Goal: Task Accomplishment & Management: Manage account settings

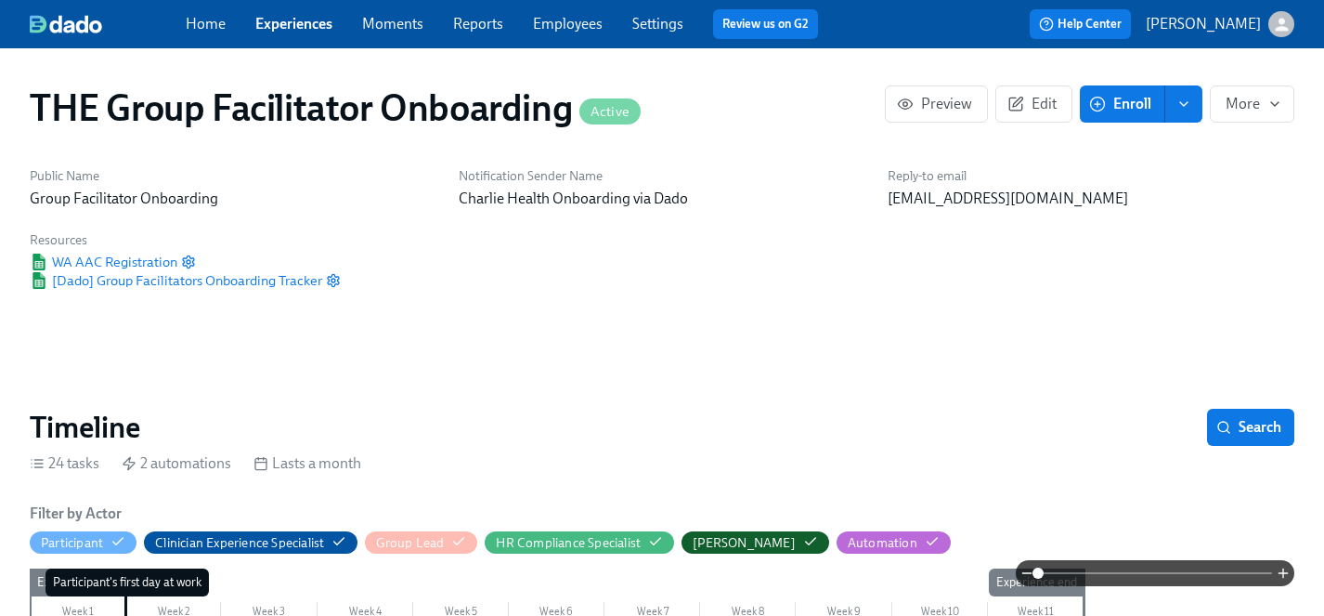
scroll to position [0, 26891]
click at [316, 21] on link "Experiences" at bounding box center [293, 24] width 77 height 18
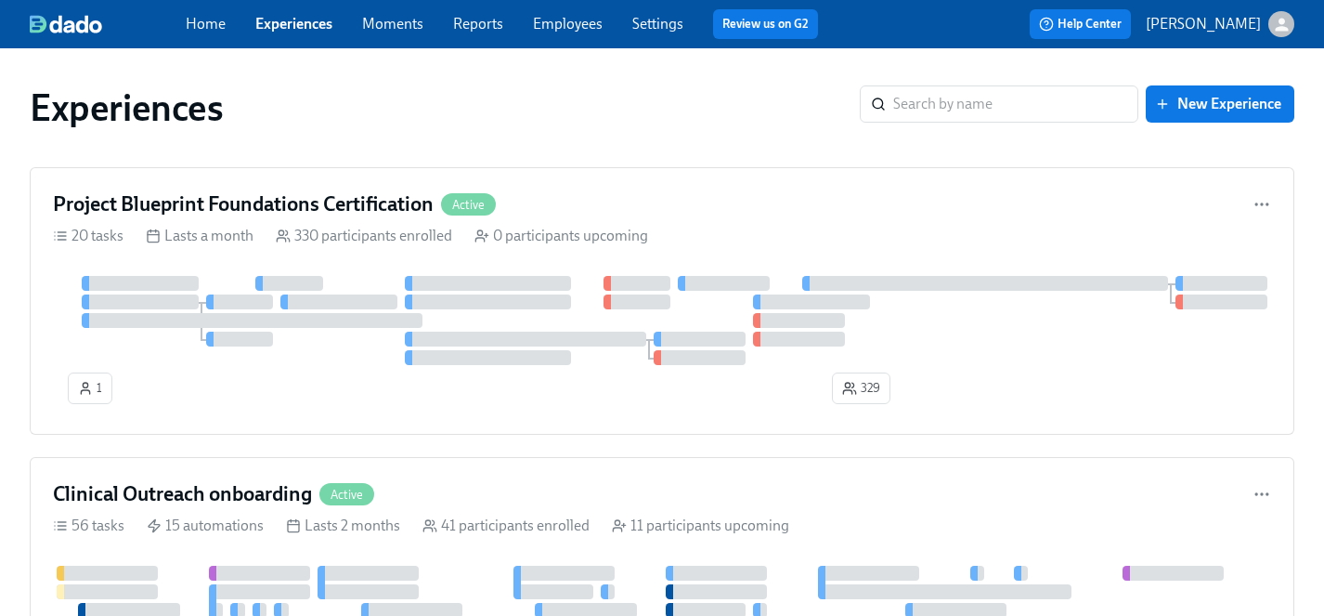
click at [572, 22] on link "Employees" at bounding box center [568, 24] width 70 height 18
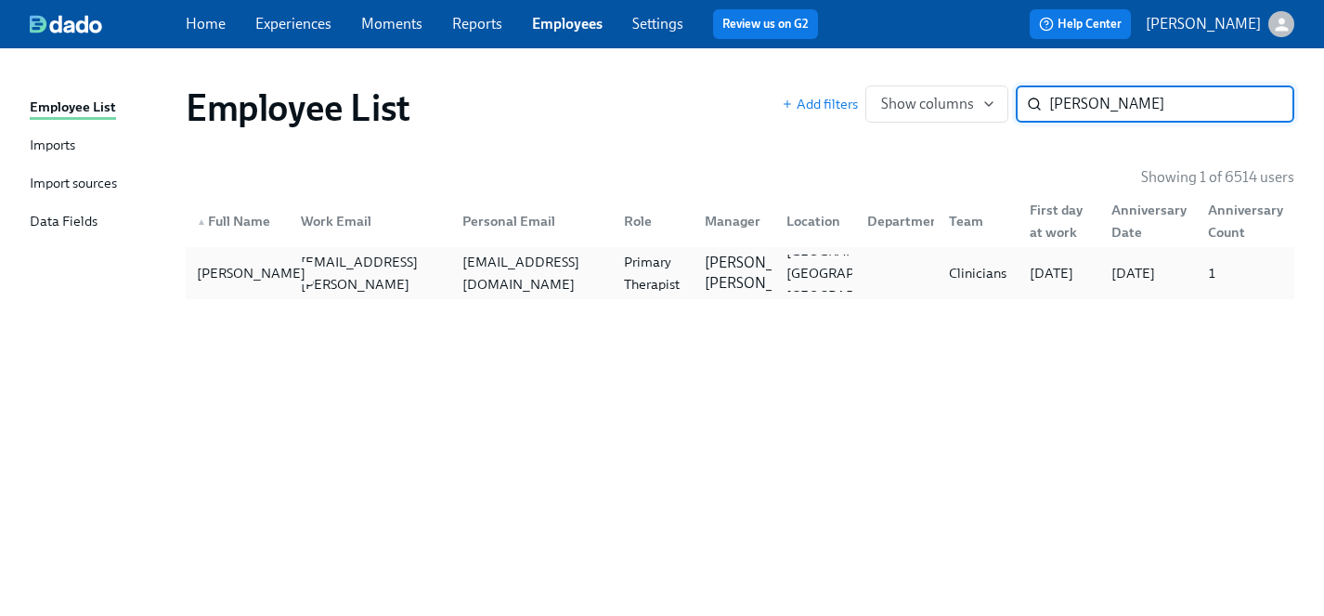
type input "[PERSON_NAME]"
click at [192, 268] on div "[PERSON_NAME]" at bounding box center [251, 273] width 124 height 22
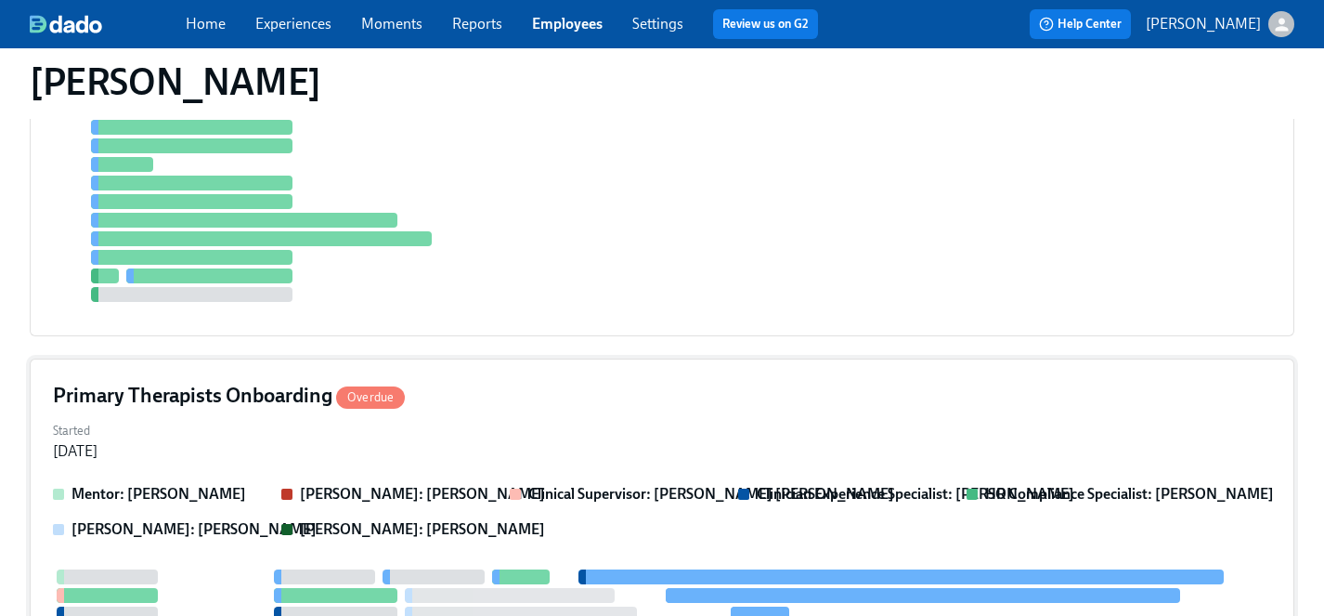
scroll to position [852, 0]
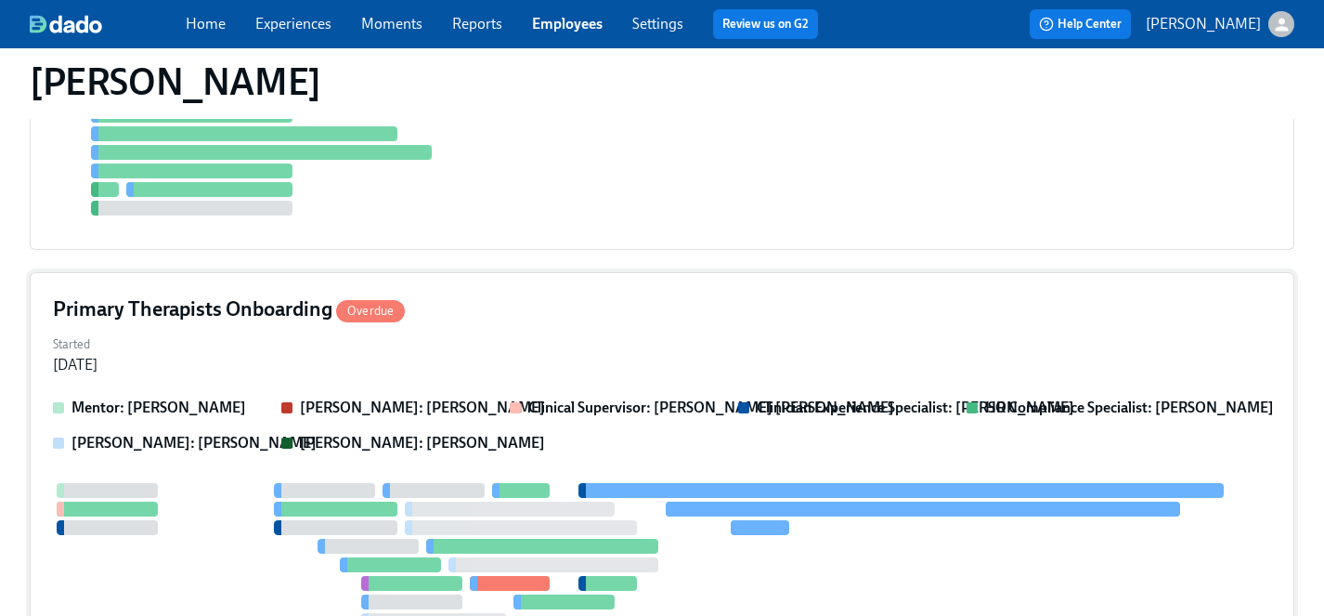
click at [548, 325] on div "Primary Therapists Onboarding Overdue Started [DATE] Mentor: [PERSON_NAME] [PER…" at bounding box center [662, 577] width 1265 height 611
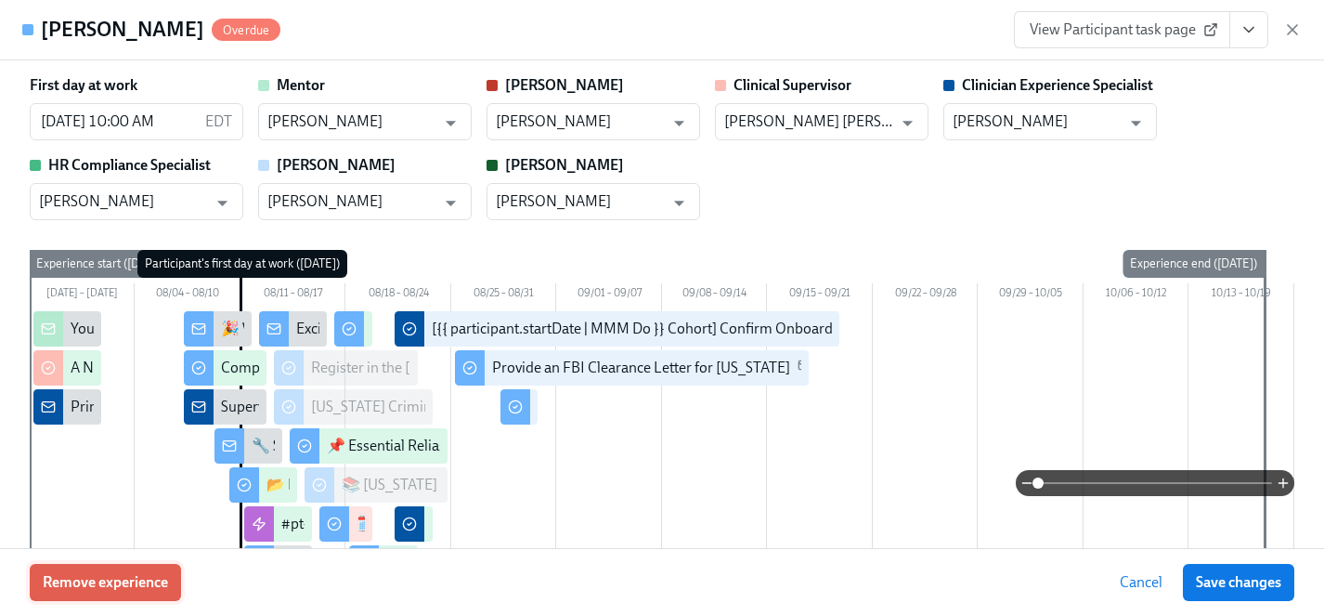
click at [160, 582] on span "Remove experience" at bounding box center [105, 582] width 125 height 19
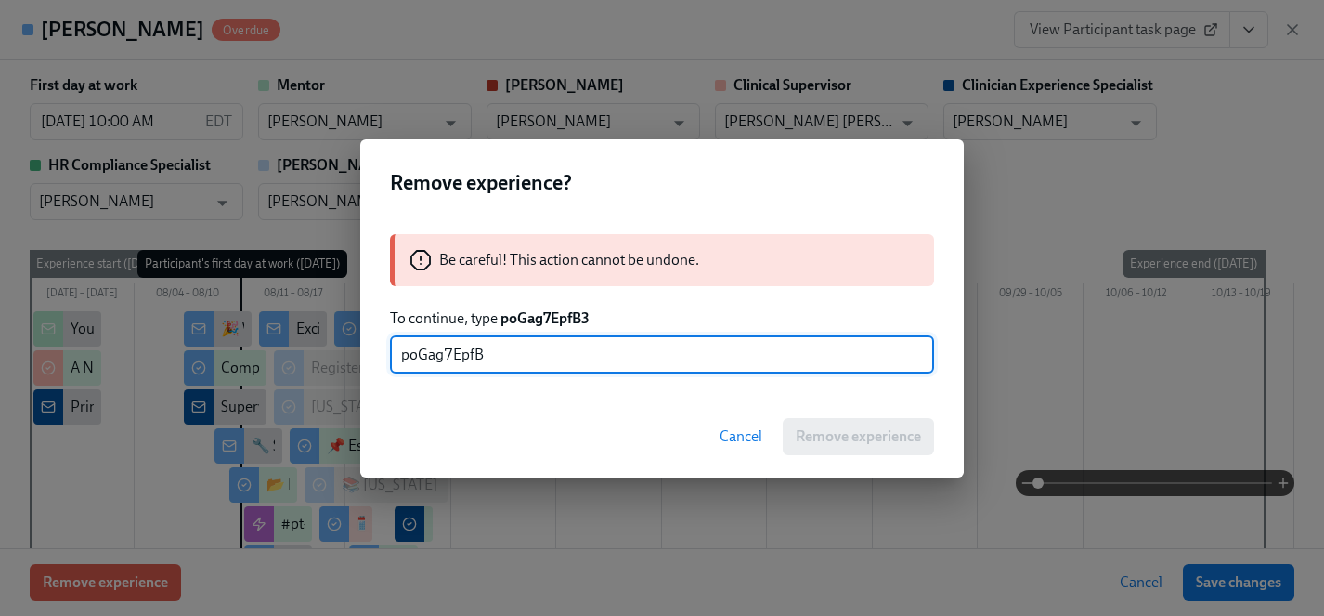
type input "poGag7EpfB3"
click at [852, 437] on span "Remove experience" at bounding box center [858, 436] width 125 height 19
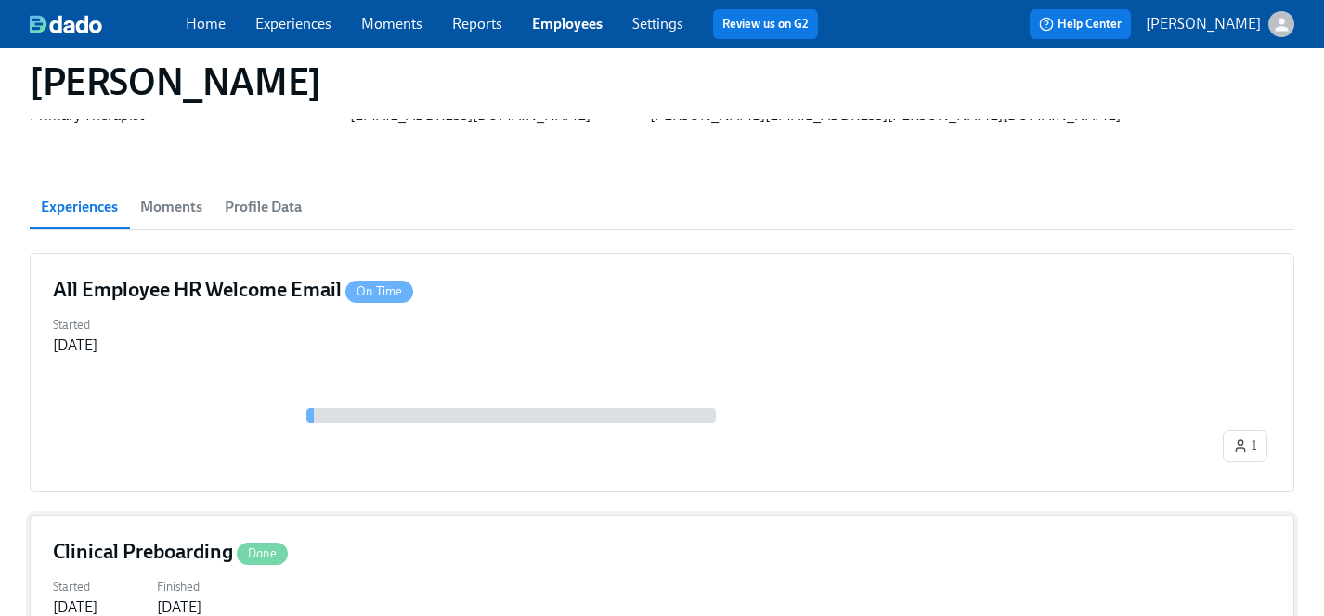
scroll to position [0, 0]
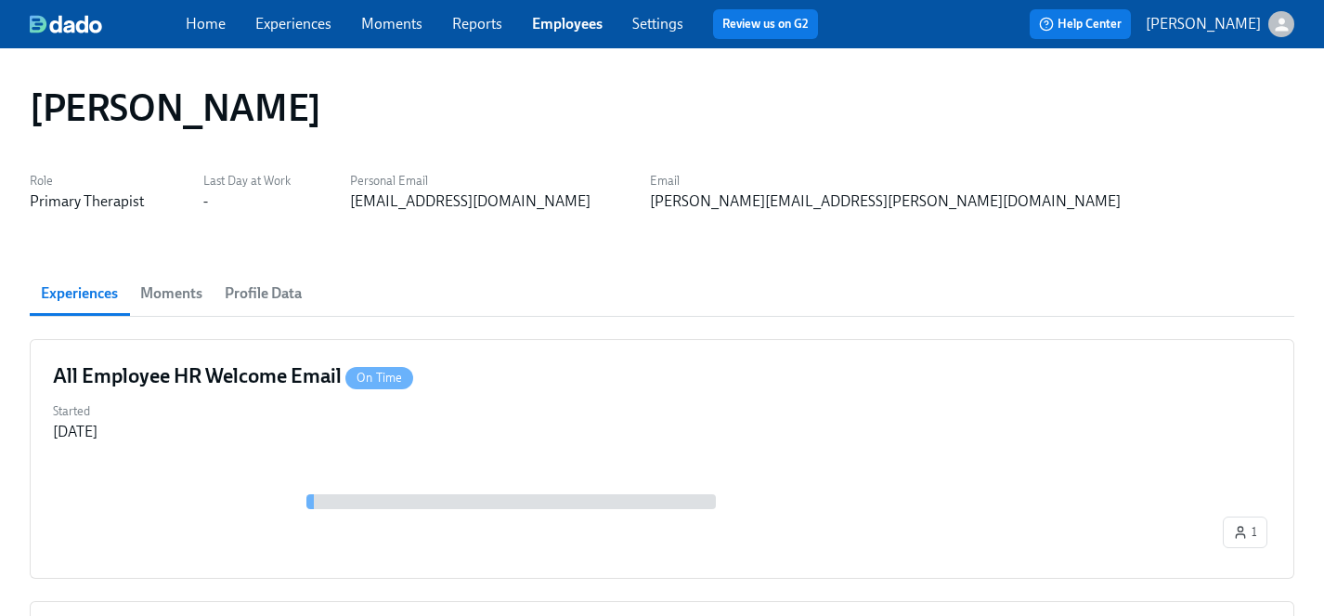
click at [311, 19] on link "Experiences" at bounding box center [293, 24] width 76 height 18
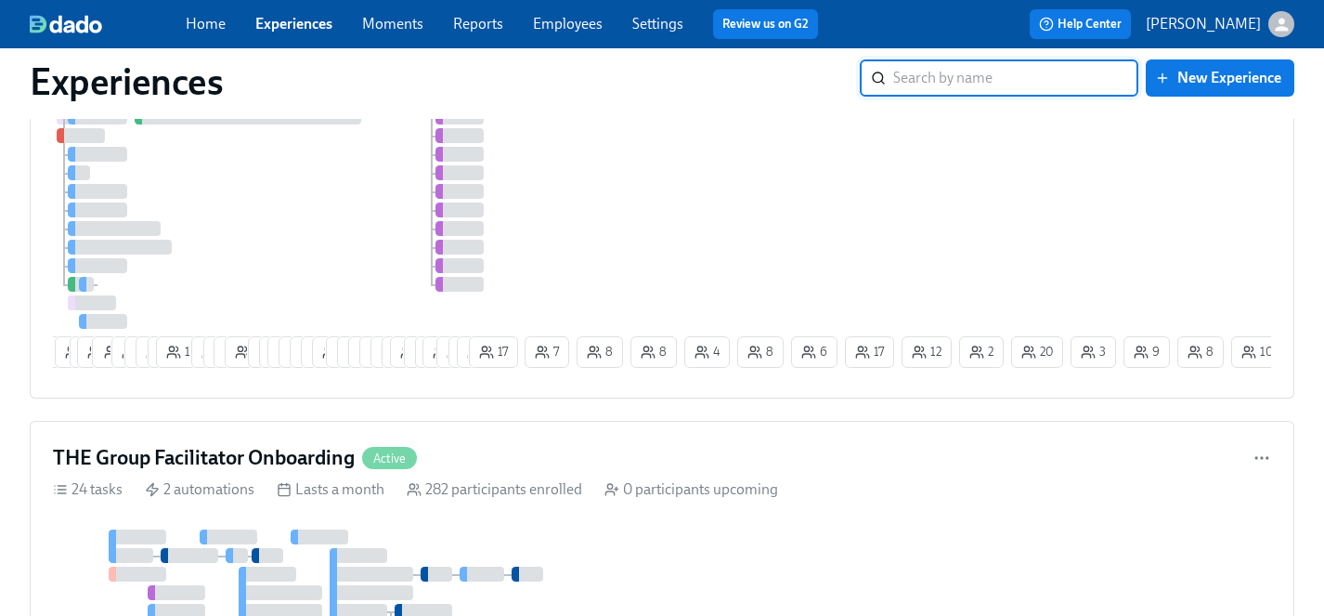
scroll to position [2094, 0]
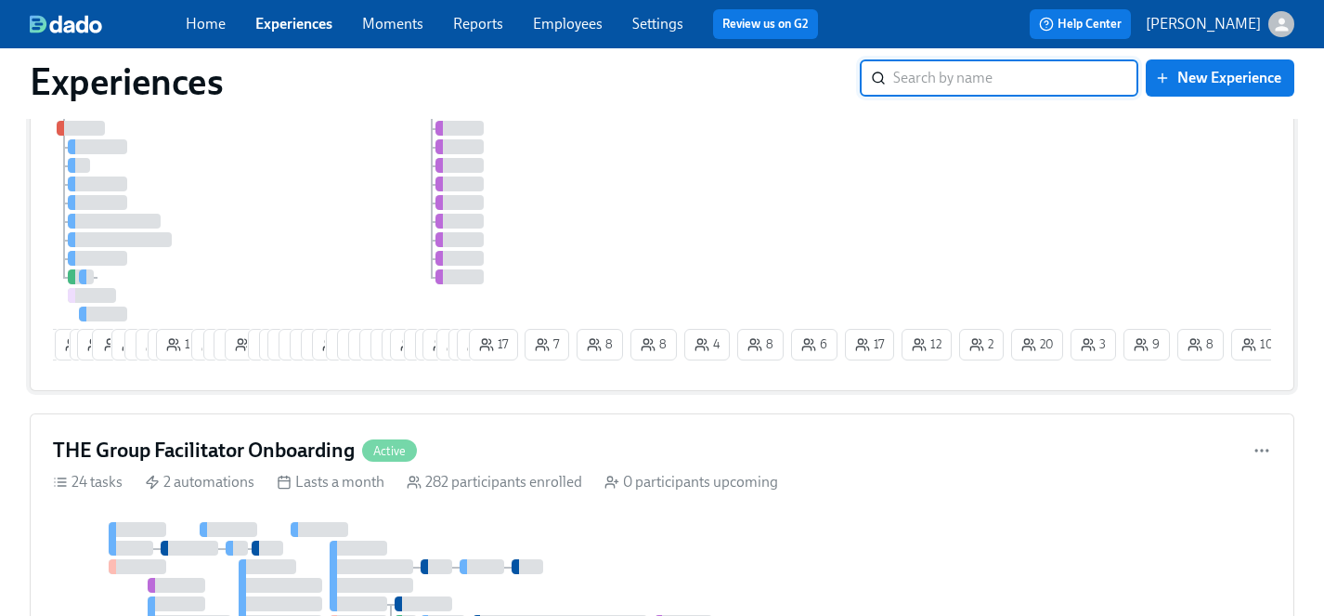
click at [307, 217] on div at bounding box center [287, 193] width 468 height 256
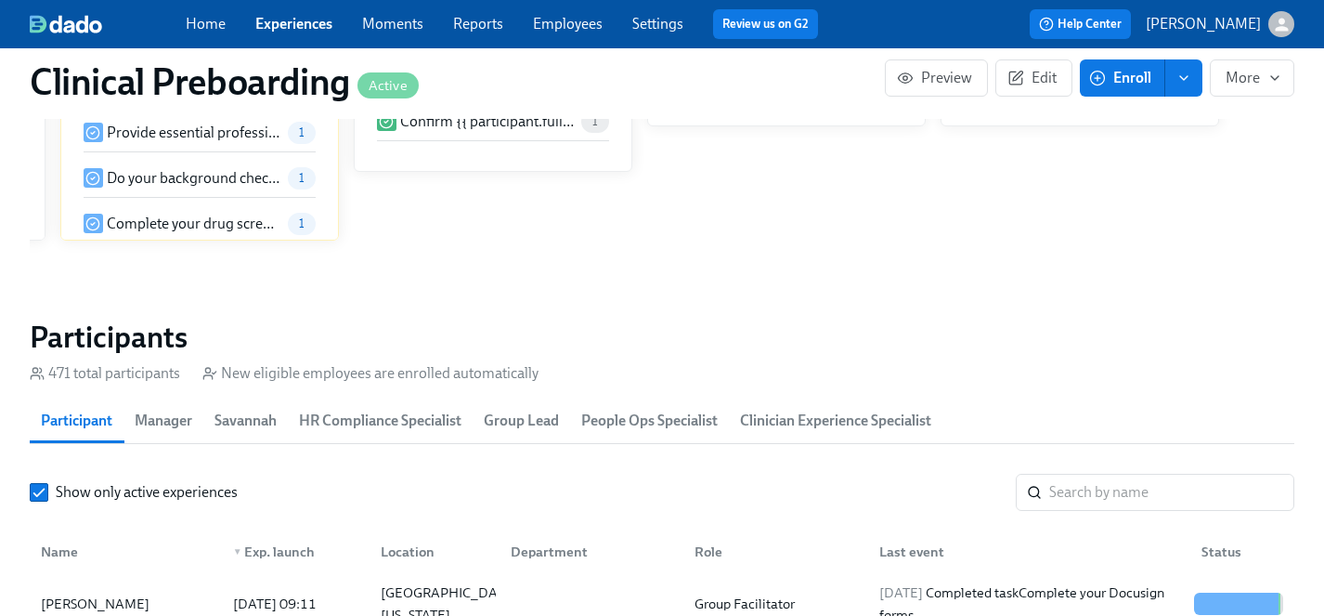
scroll to position [0, 20240]
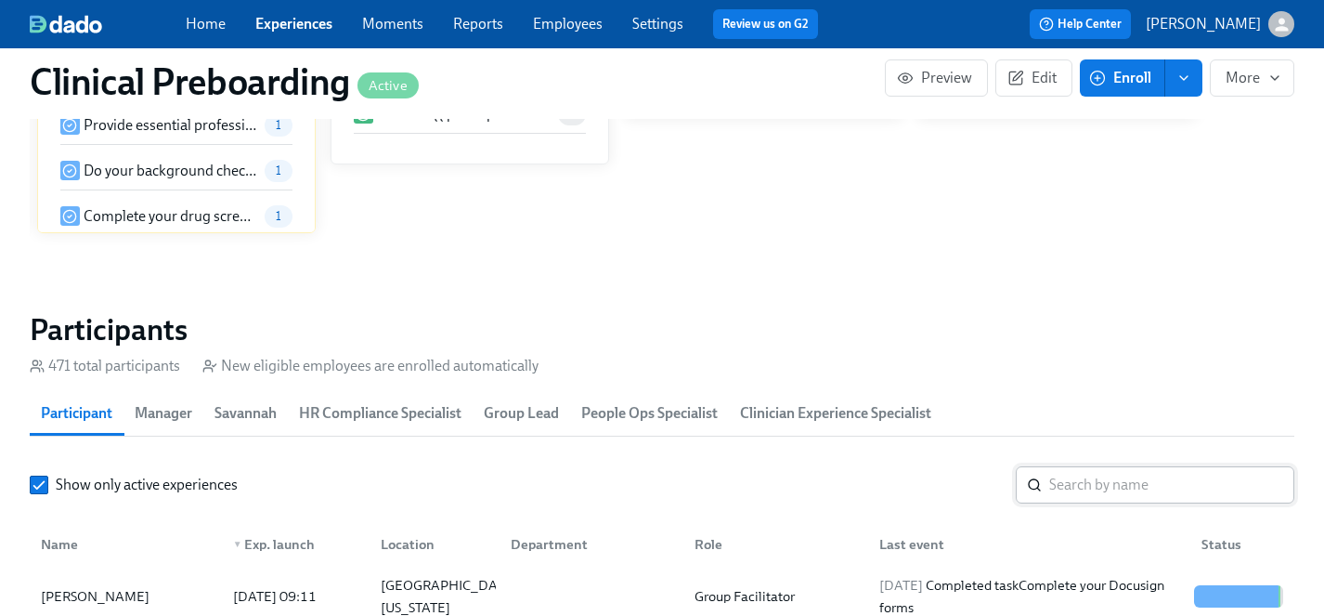
click at [1082, 478] on input "search" at bounding box center [1171, 484] width 245 height 37
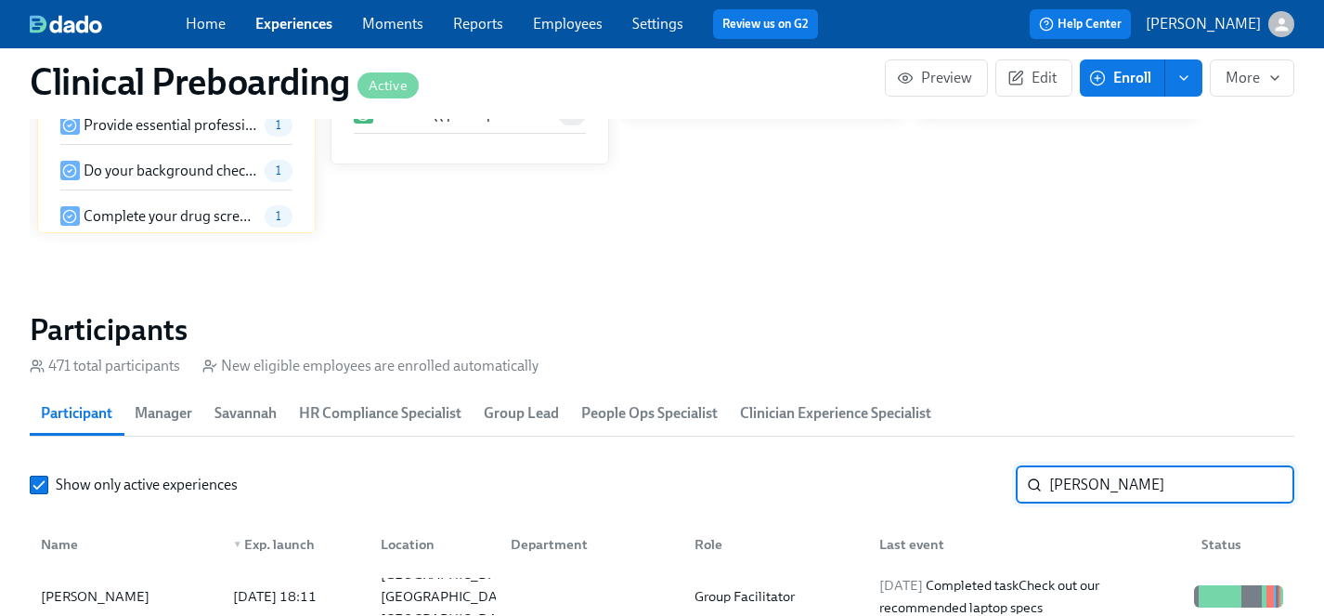
scroll to position [1941, 0]
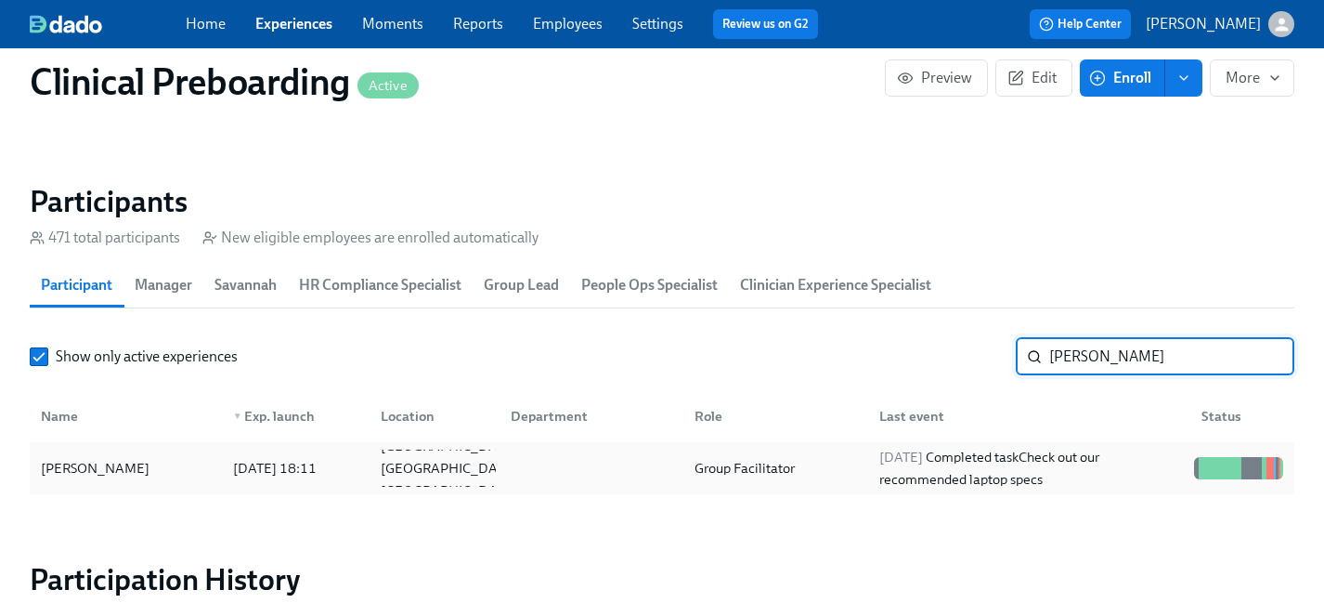
type input "[PERSON_NAME]"
click at [72, 463] on div "[PERSON_NAME]" at bounding box center [95, 468] width 124 height 22
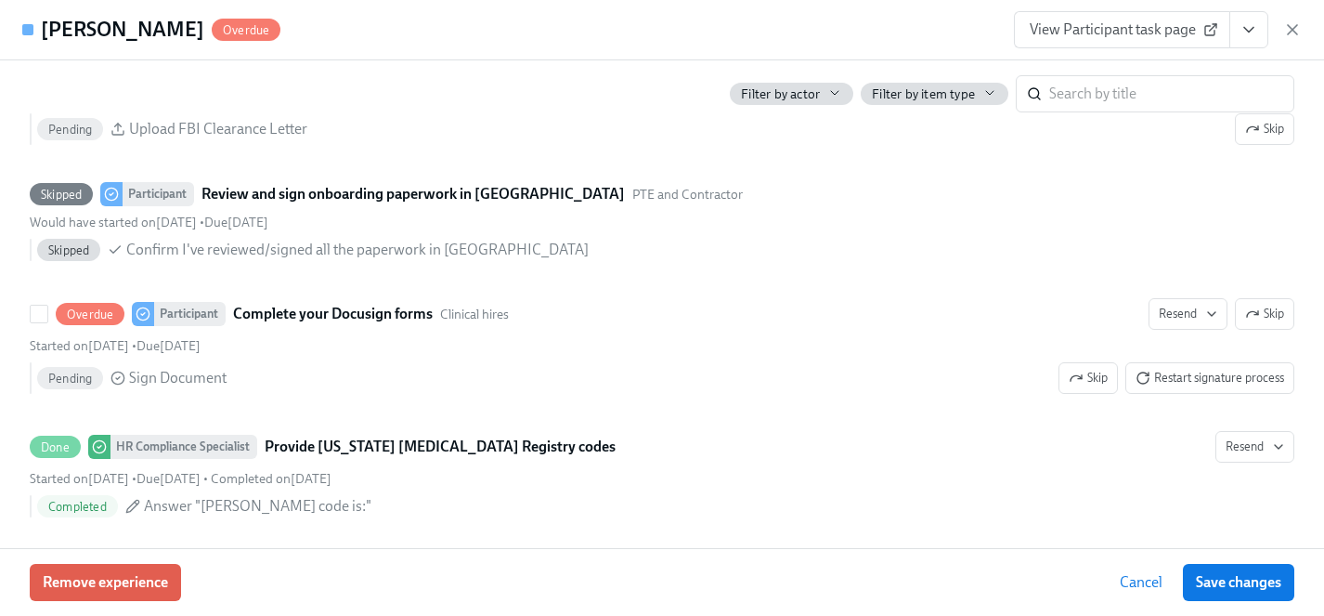
scroll to position [2877, 0]
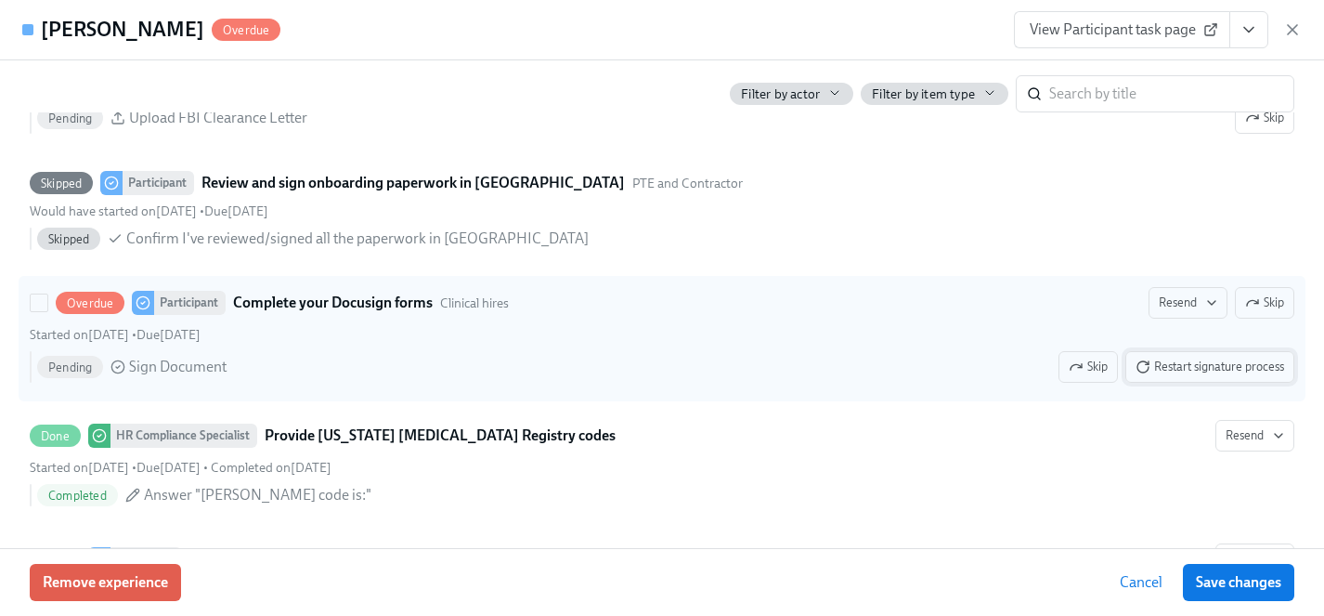
click at [1220, 359] on span "Restart signature process" at bounding box center [1210, 367] width 149 height 19
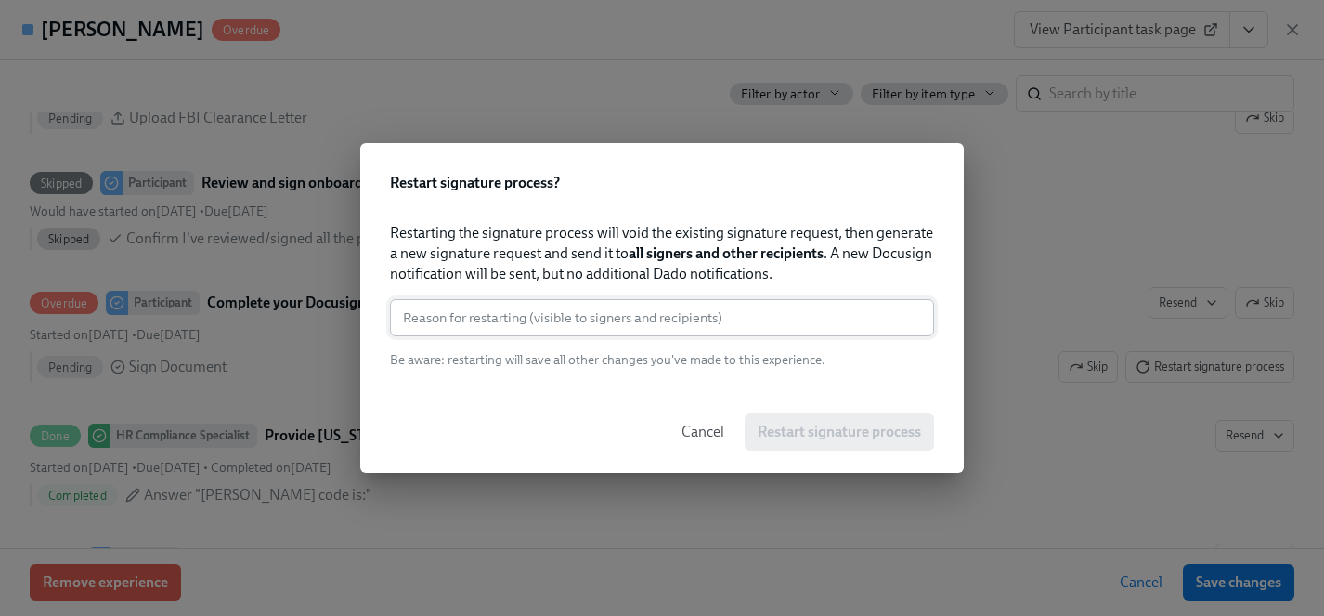
click at [621, 310] on input "text" at bounding box center [662, 317] width 544 height 37
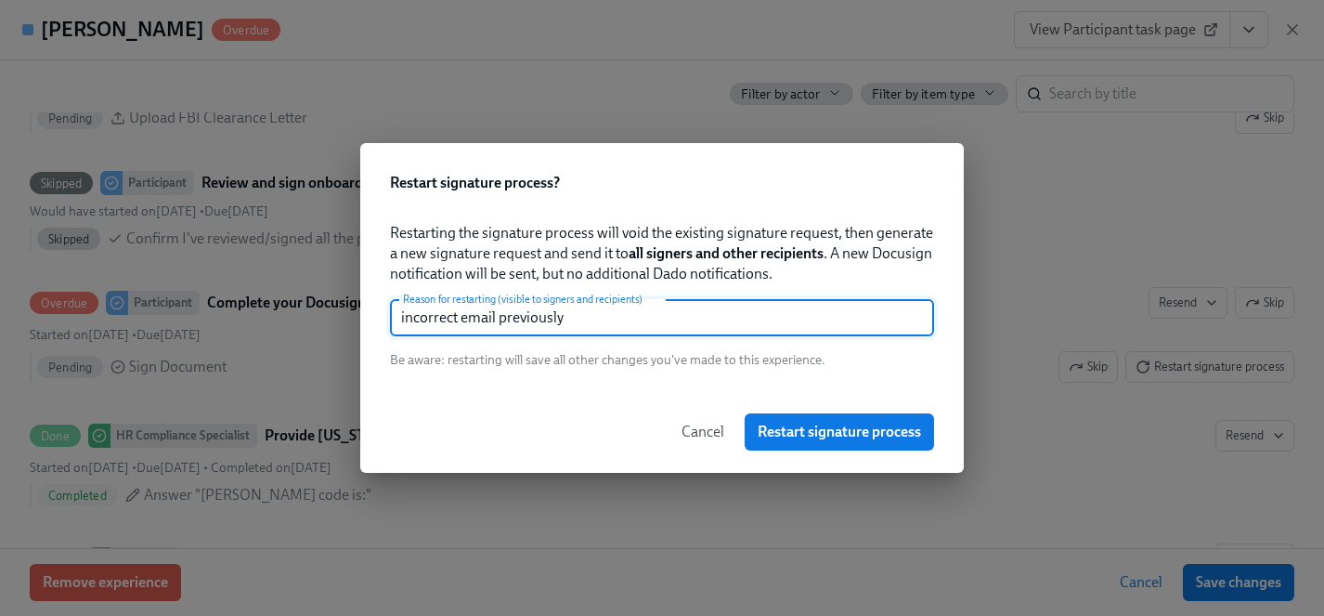
type input "incorrect email previously"
click at [823, 425] on span "Restart signature process" at bounding box center [839, 432] width 163 height 19
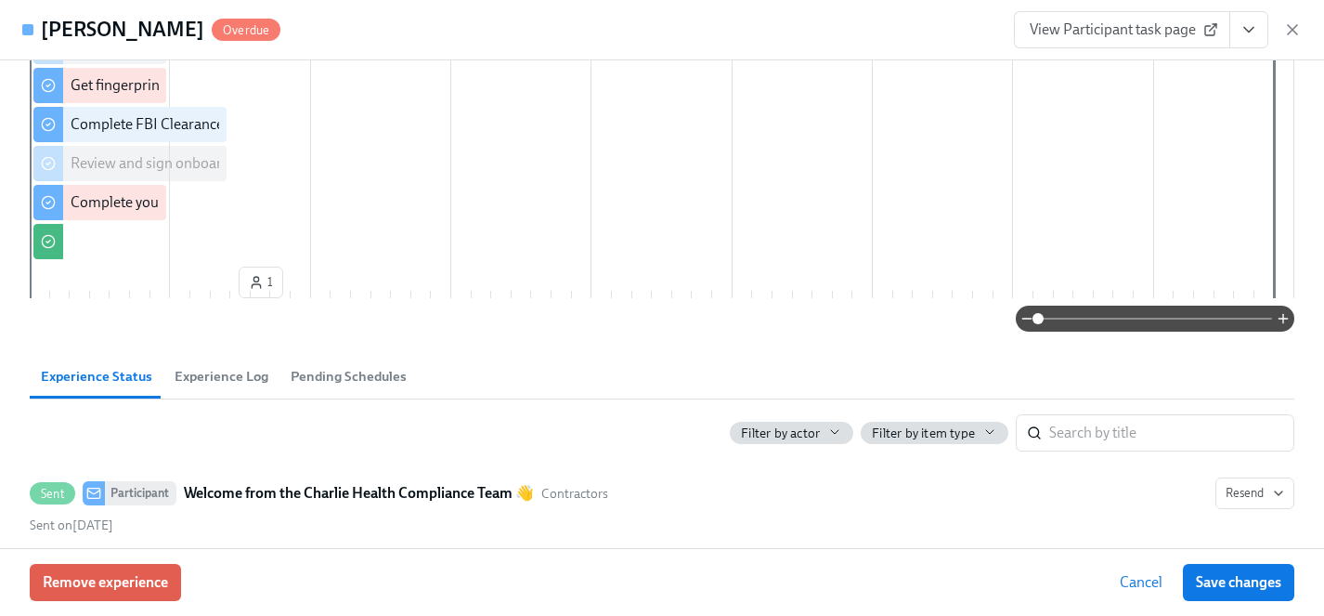
scroll to position [598, 0]
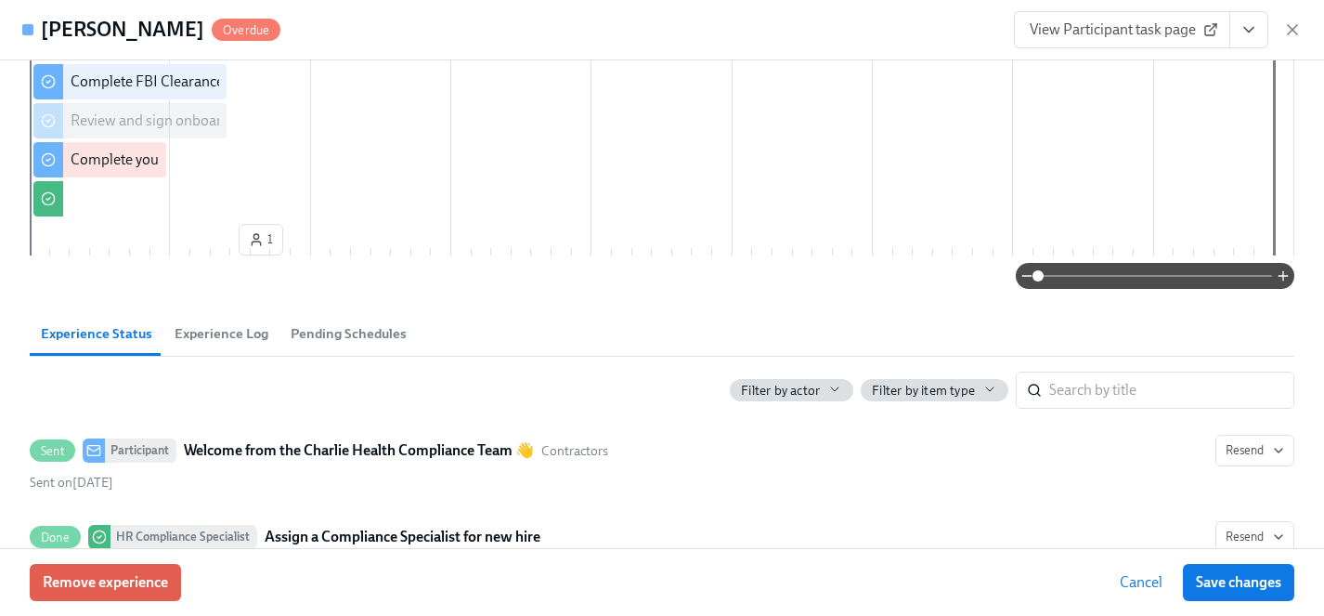
click at [225, 332] on span "Experience Log" at bounding box center [222, 333] width 94 height 21
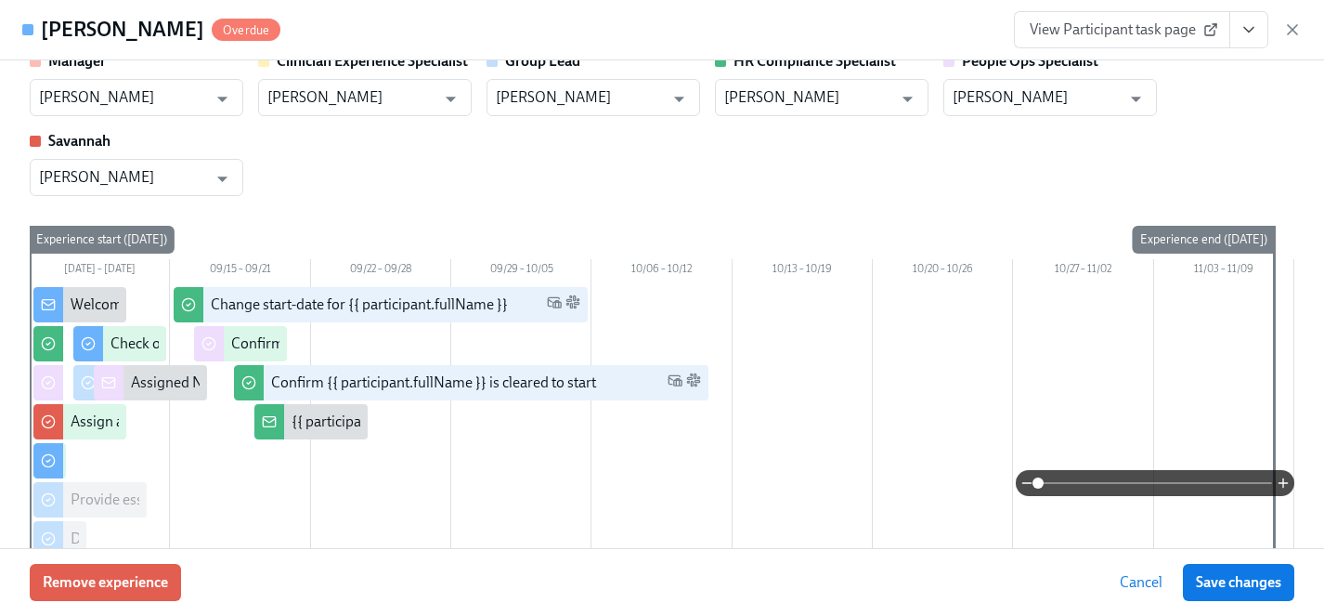
scroll to position [0, 0]
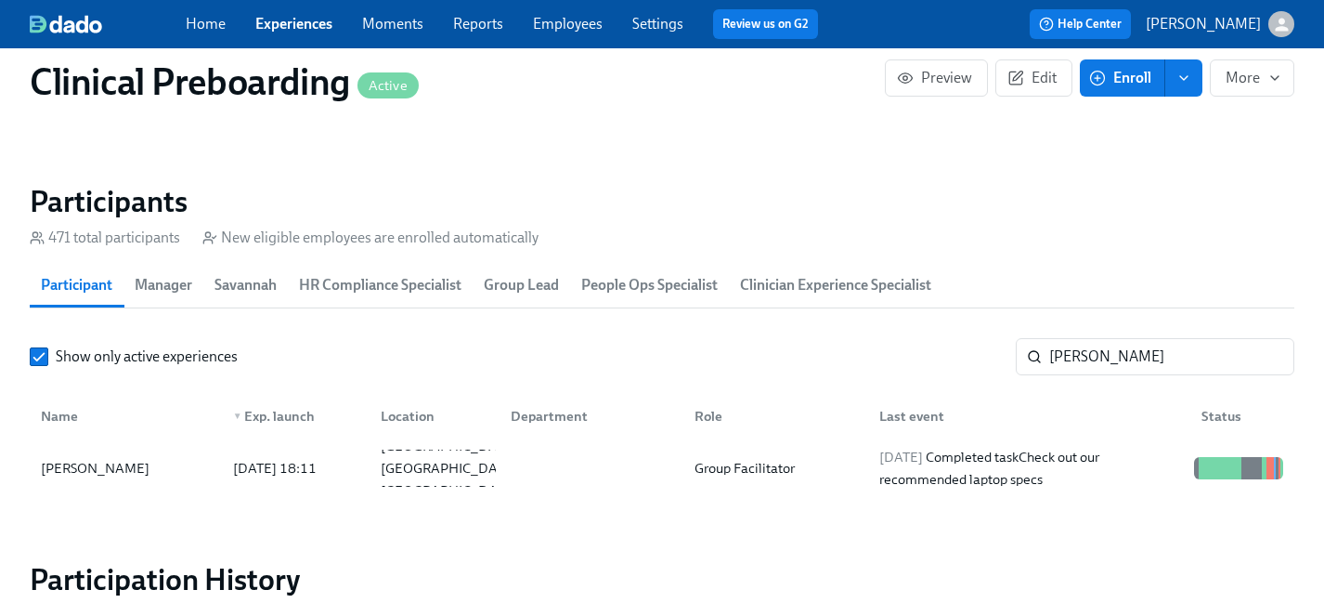
click at [574, 25] on link "Employees" at bounding box center [568, 24] width 70 height 18
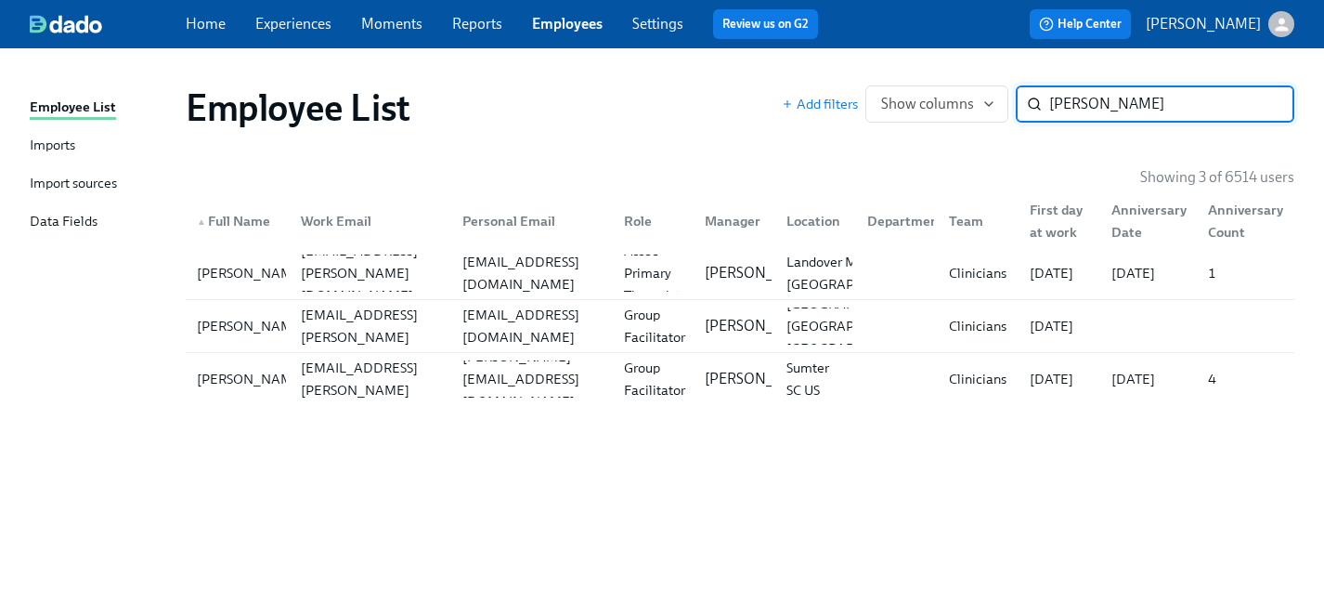
type input "[PERSON_NAME]"
click at [286, 26] on link "Experiences" at bounding box center [293, 24] width 76 height 18
